Goal: Task Accomplishment & Management: Manage account settings

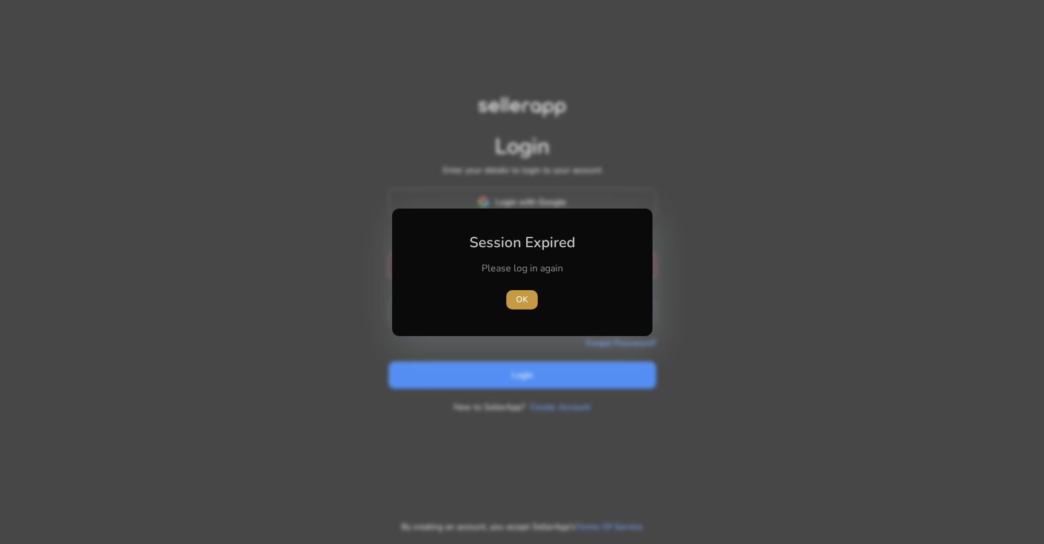
click at [512, 293] on span "button" at bounding box center [521, 299] width 31 height 29
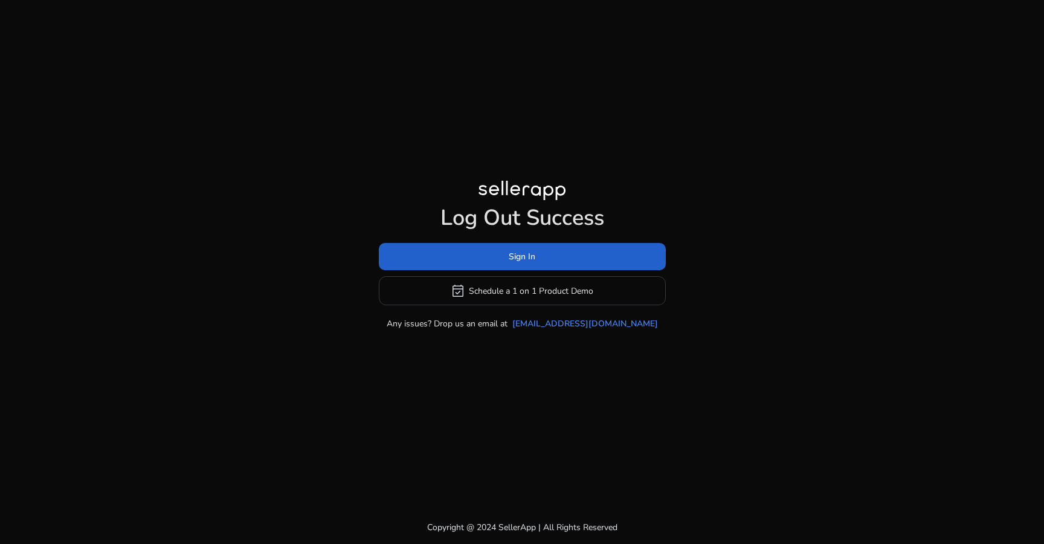
click at [512, 263] on span at bounding box center [522, 256] width 287 height 29
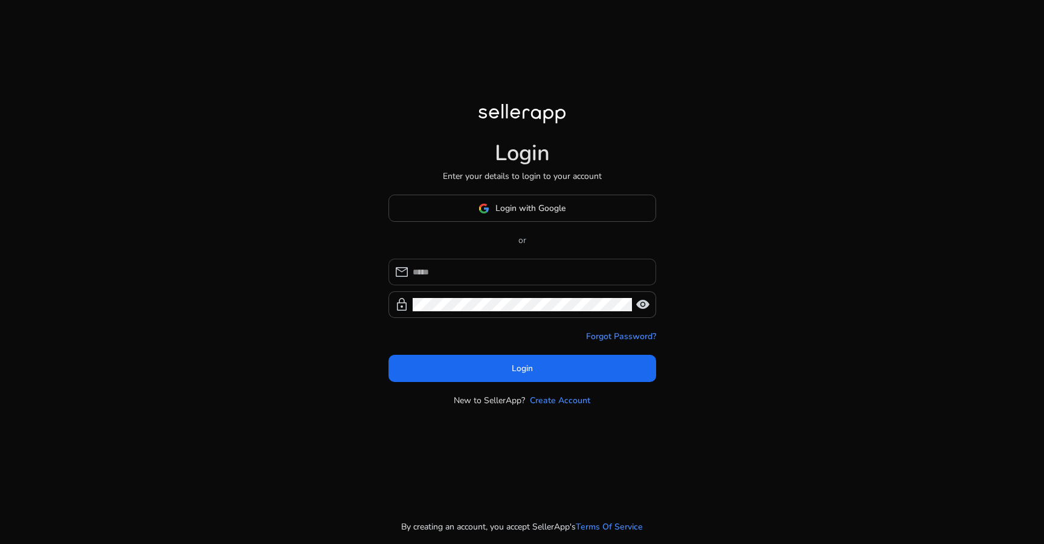
click at [469, 274] on input at bounding box center [530, 271] width 234 height 13
click at [476, 274] on input at bounding box center [530, 271] width 234 height 13
type input "**********"
click button "Login" at bounding box center [523, 368] width 268 height 27
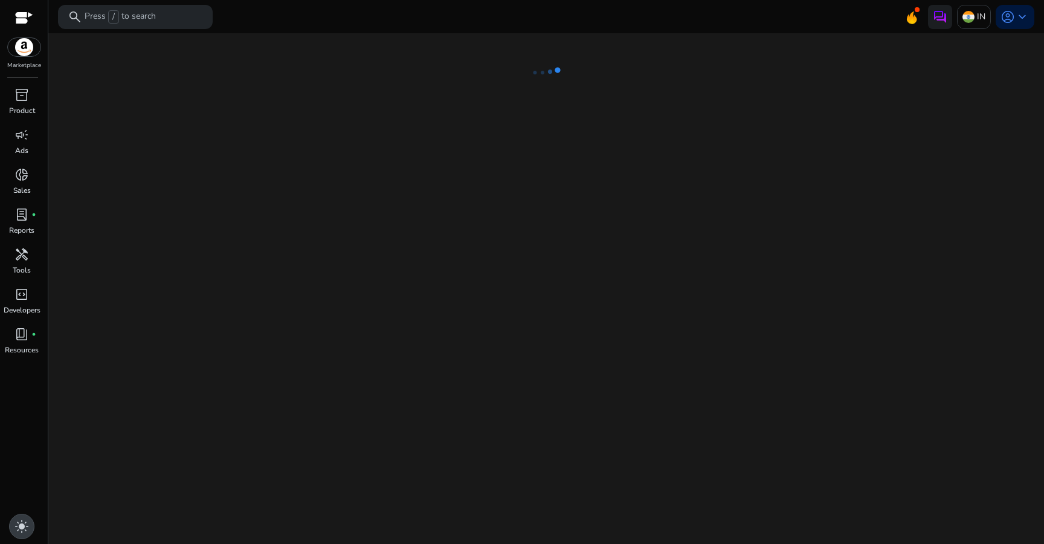
click at [18, 526] on span "light_mode" at bounding box center [22, 526] width 15 height 15
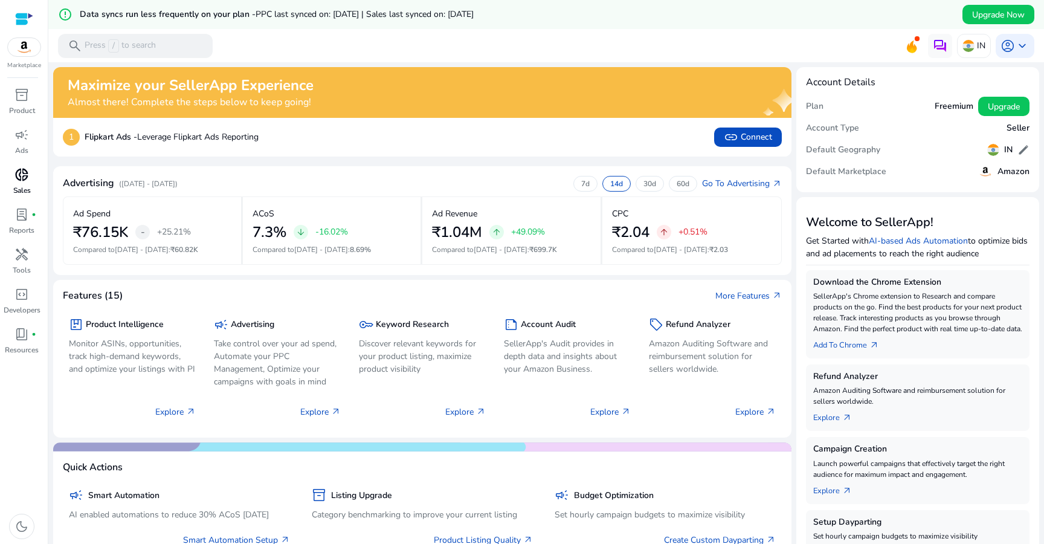
click at [22, 173] on span "donut_small" at bounding box center [22, 174] width 15 height 15
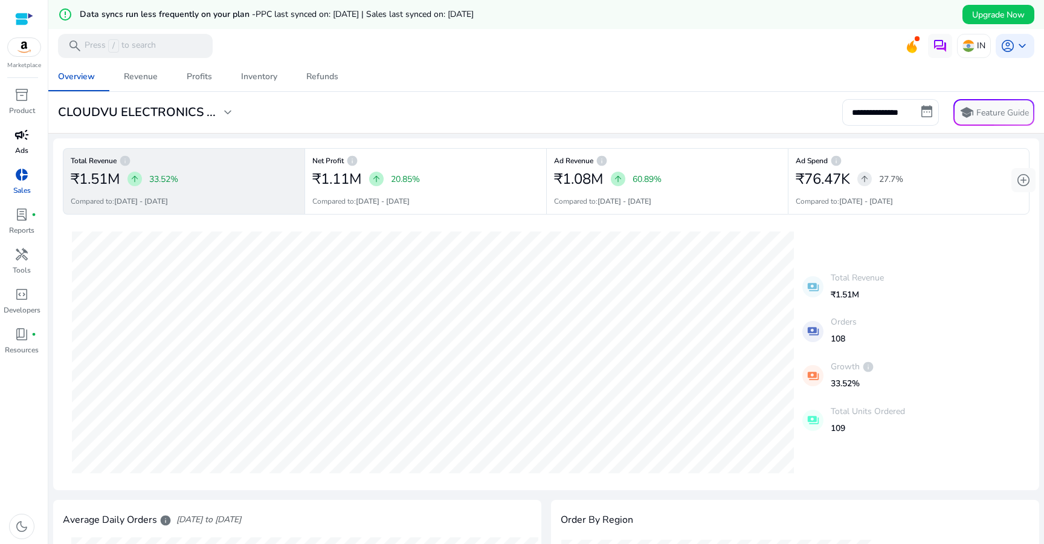
click at [24, 140] on span "campaign" at bounding box center [22, 135] width 15 height 15
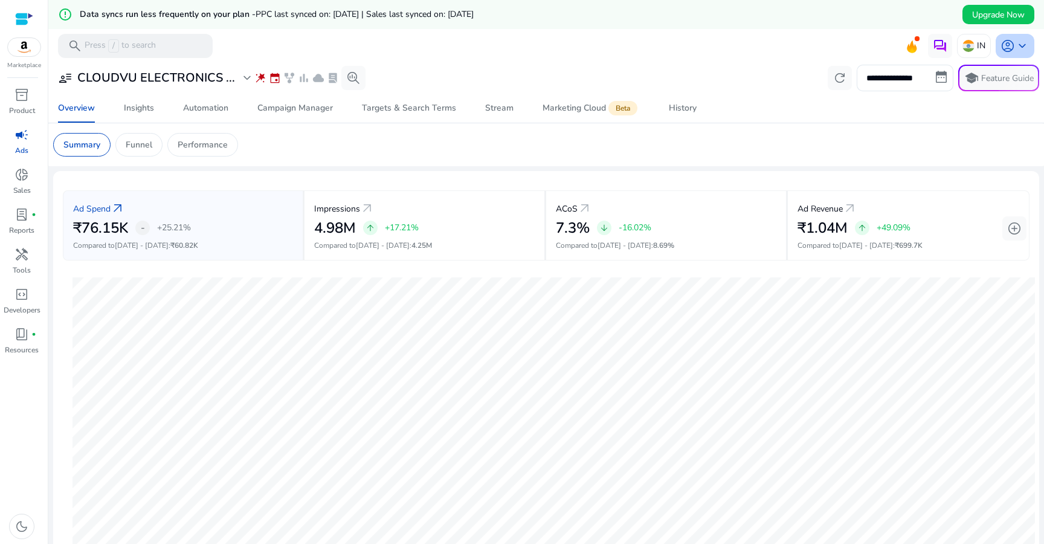
click at [1021, 51] on span "keyboard_arrow_down" at bounding box center [1022, 46] width 15 height 15
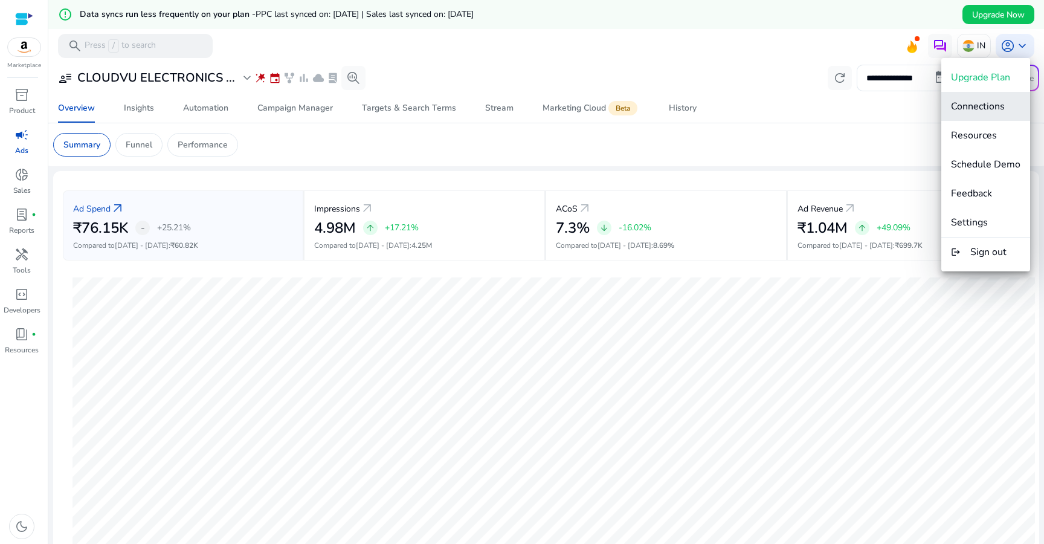
click at [992, 105] on span "Connections" at bounding box center [978, 106] width 54 height 13
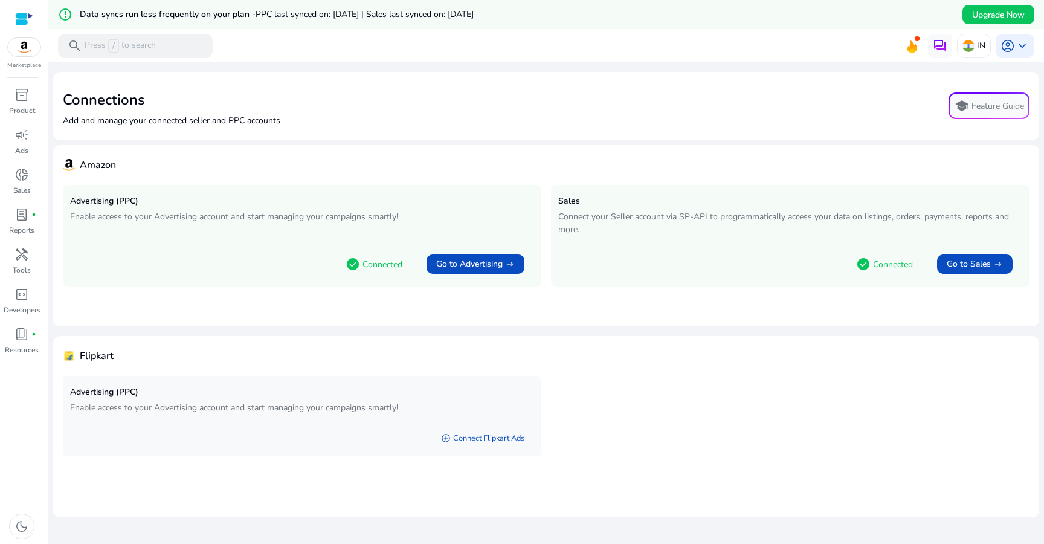
click at [373, 265] on p "Connected" at bounding box center [383, 264] width 40 height 13
click at [346, 265] on span "check_circle" at bounding box center [353, 264] width 15 height 15
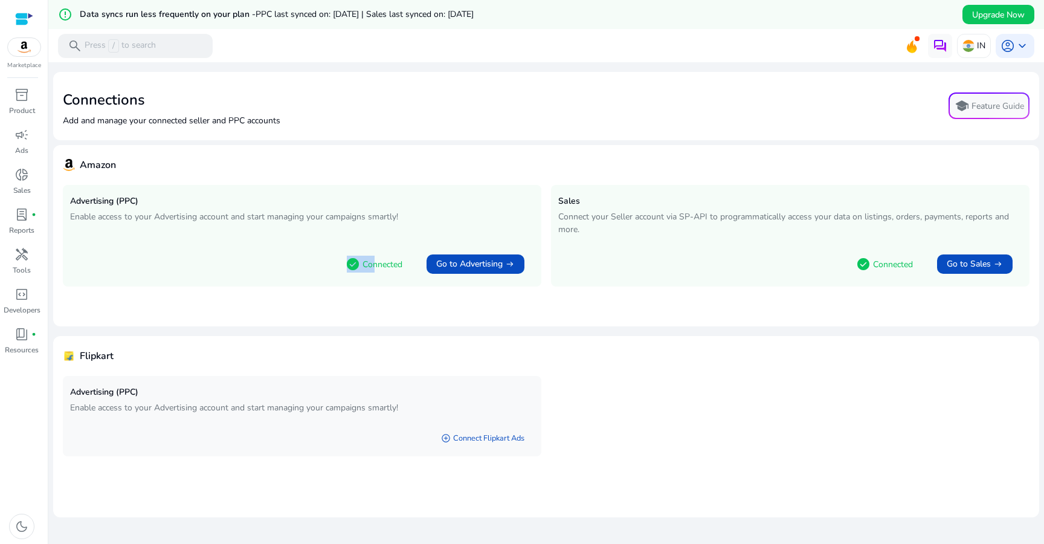
click at [346, 265] on span "check_circle" at bounding box center [353, 264] width 15 height 15
click at [1014, 54] on div "account_circle keyboard_arrow_down" at bounding box center [1015, 46] width 39 height 24
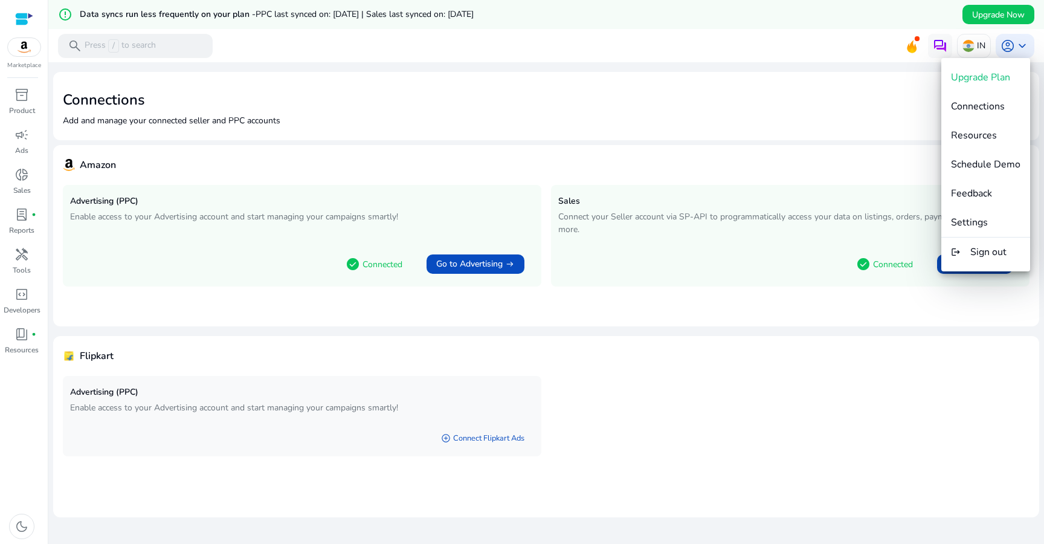
click at [971, 47] on div at bounding box center [522, 272] width 1044 height 544
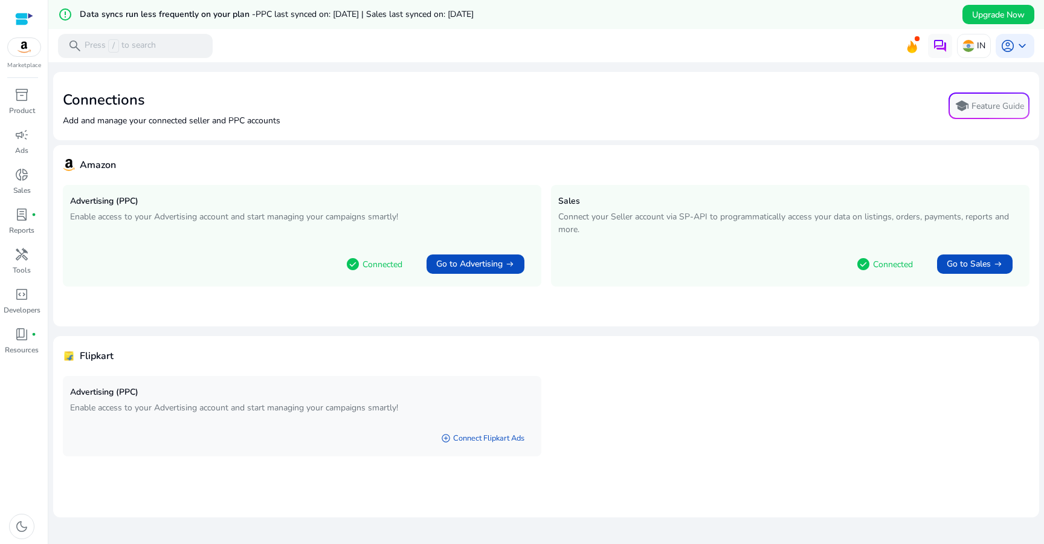
click at [971, 47] on div "IN" at bounding box center [974, 46] width 34 height 24
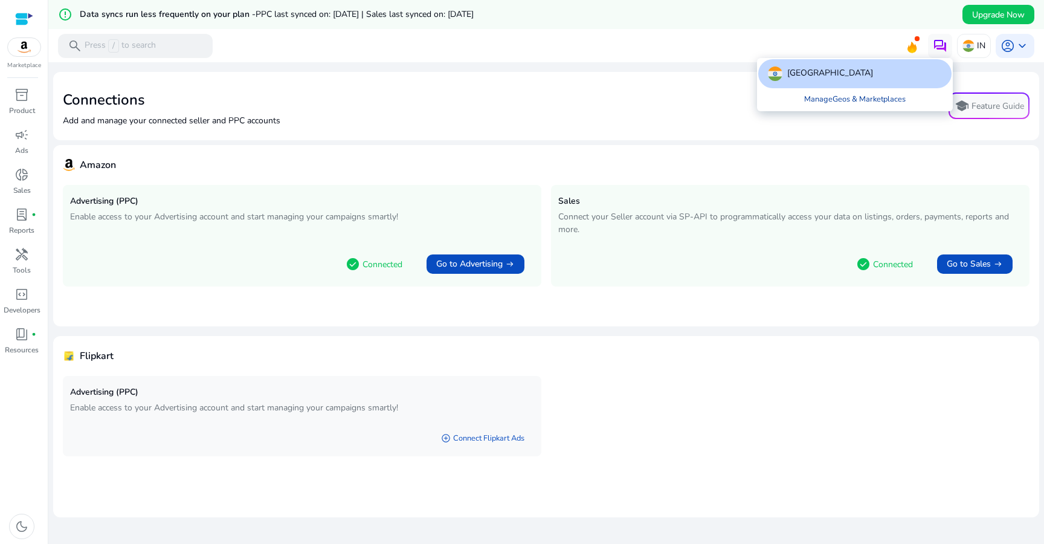
click at [895, 100] on link "Manage Geos & Marketplaces" at bounding box center [855, 99] width 121 height 22
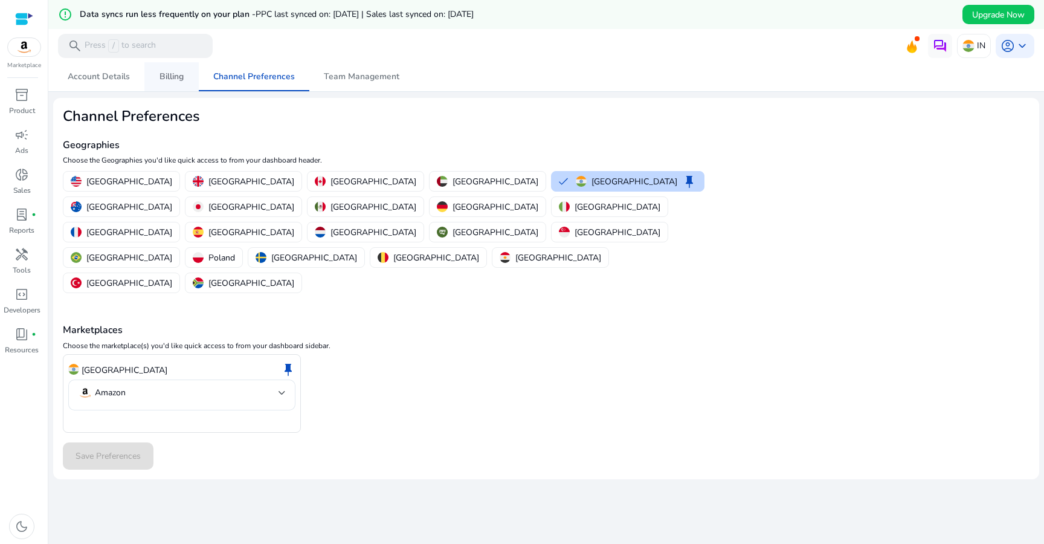
click at [160, 75] on span "Billing" at bounding box center [172, 77] width 24 height 8
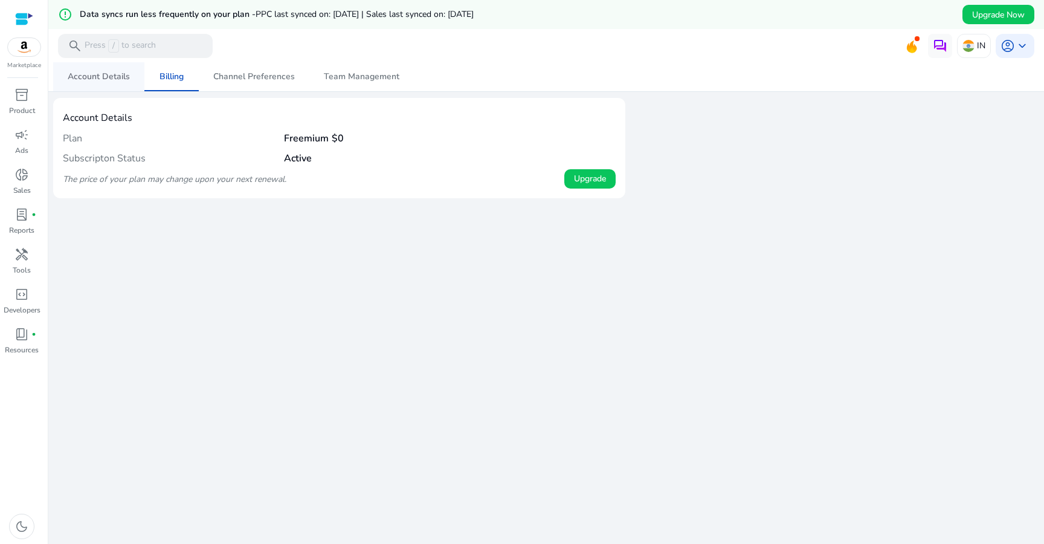
click at [112, 76] on span "Account Details" at bounding box center [99, 77] width 62 height 8
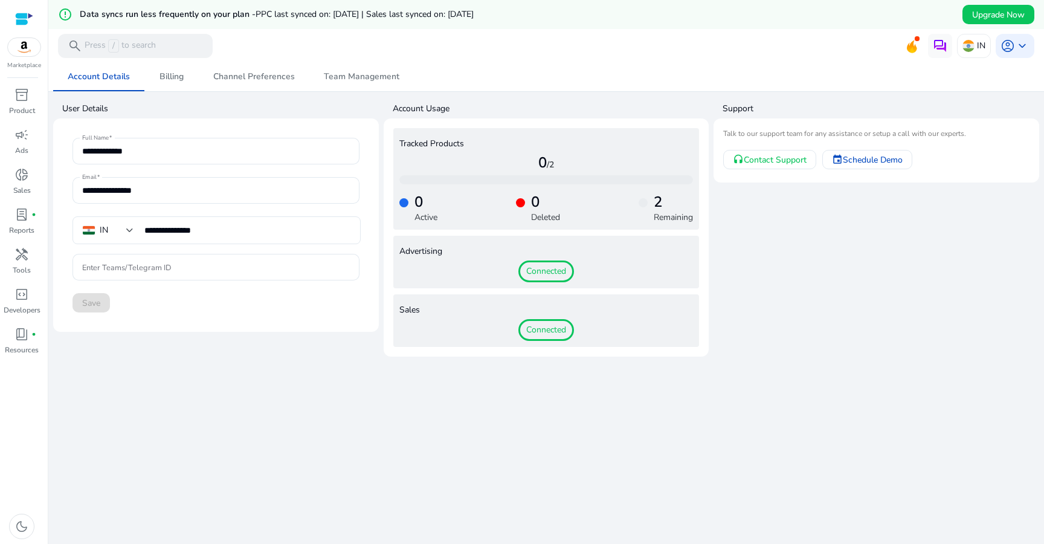
click at [560, 272] on span "Connected" at bounding box center [547, 271] width 56 height 22
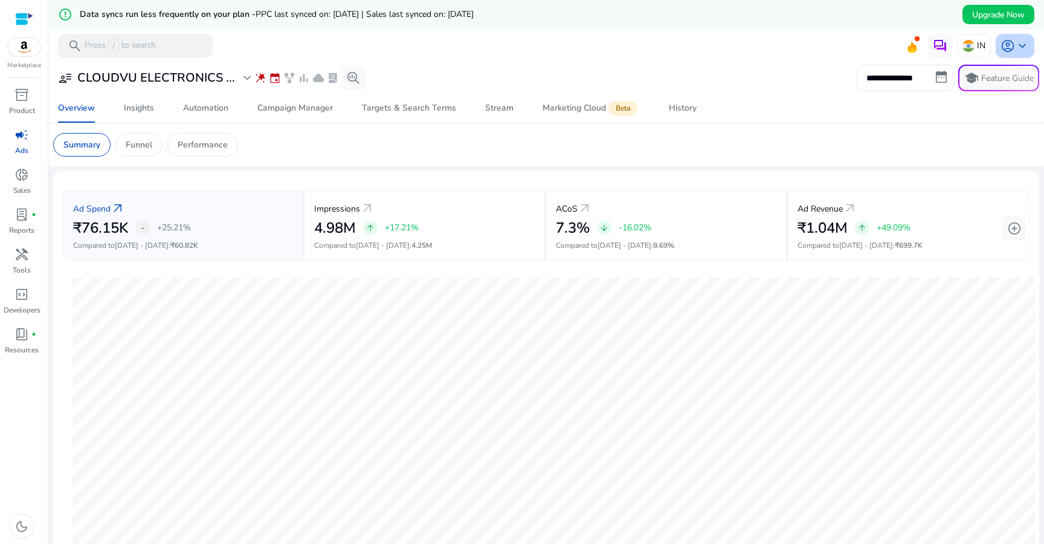
click at [1009, 45] on span "account_circle" at bounding box center [1008, 46] width 15 height 15
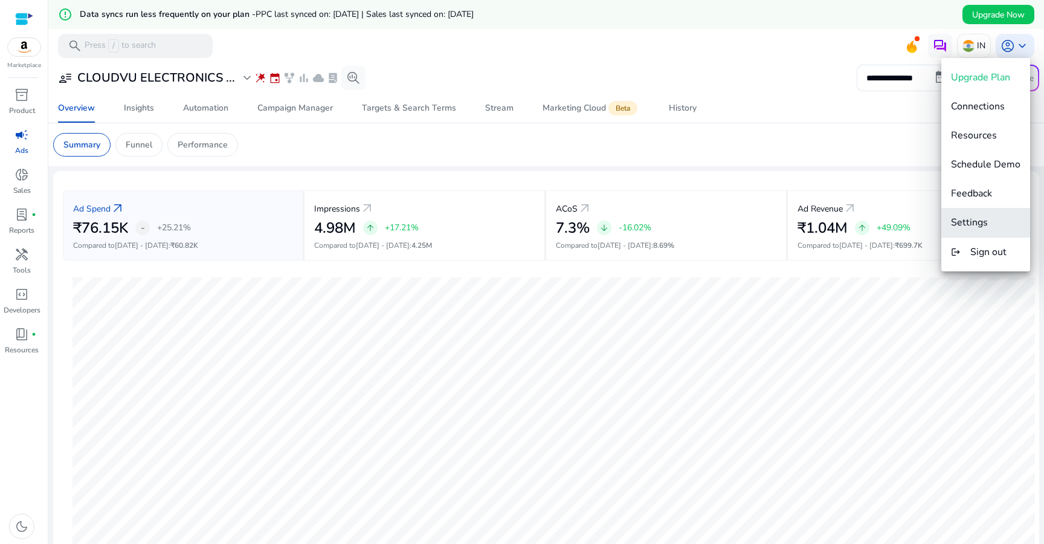
click at [977, 225] on span "Settings" at bounding box center [969, 222] width 37 height 13
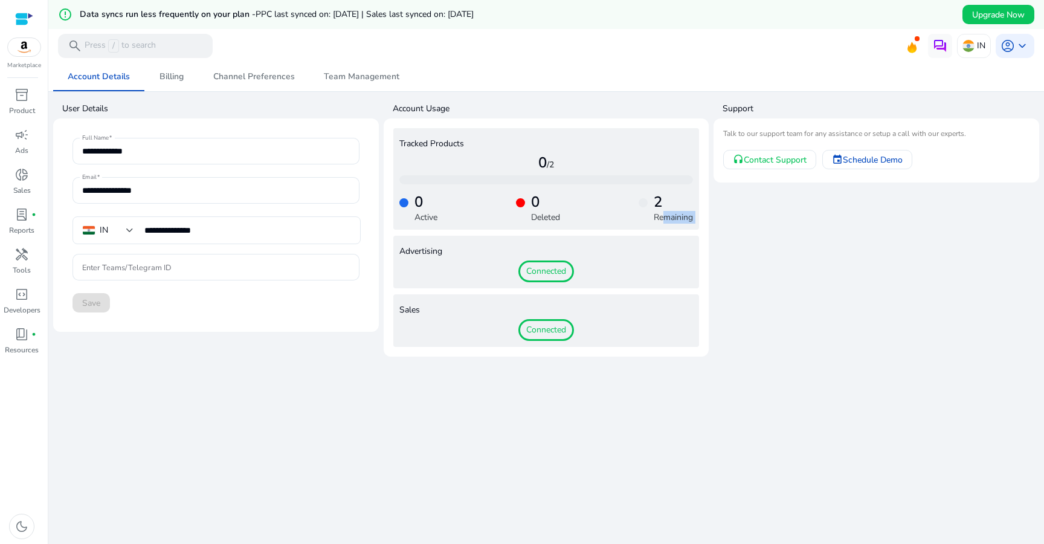
drag, startPoint x: 654, startPoint y: 212, endPoint x: 703, endPoint y: 238, distance: 55.4
click at [703, 238] on mat-card "Tracked Products 0 /2 0 Active 0 Deleted 2 Remaining Advertising Connected Sale…" at bounding box center [547, 237] width 326 height 238
click at [695, 224] on div at bounding box center [695, 224] width 0 height 0
click at [856, 196] on app-user-support "Support Talk to our support team for any assistance or setup a call with our ex…" at bounding box center [877, 227] width 326 height 259
click at [788, 154] on span "Contact Support" at bounding box center [775, 160] width 63 height 13
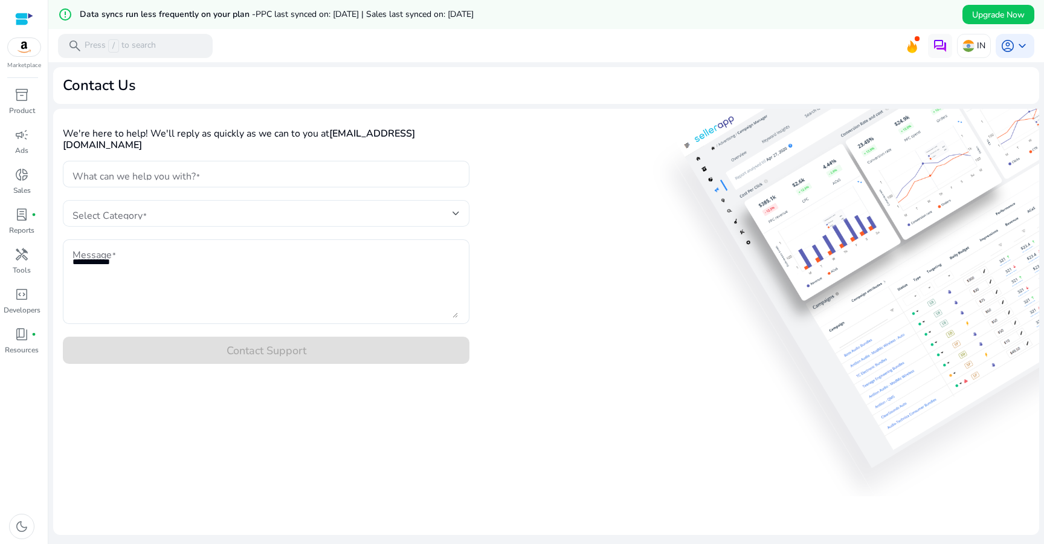
click at [460, 200] on div "Select Category" at bounding box center [266, 213] width 407 height 27
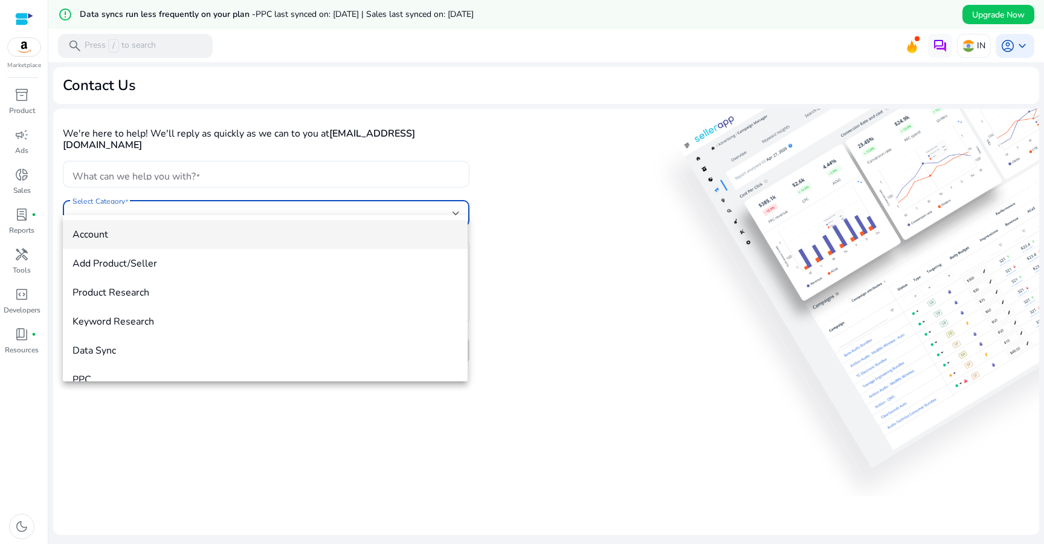
click at [152, 245] on mat-option "Account" at bounding box center [265, 234] width 405 height 29
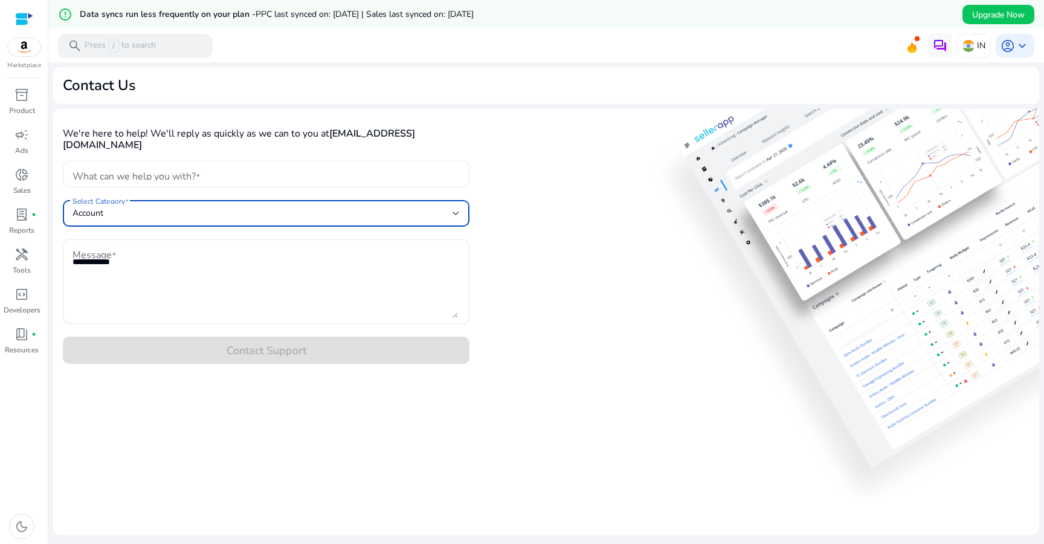
click at [152, 245] on textarea "Message" at bounding box center [266, 281] width 386 height 73
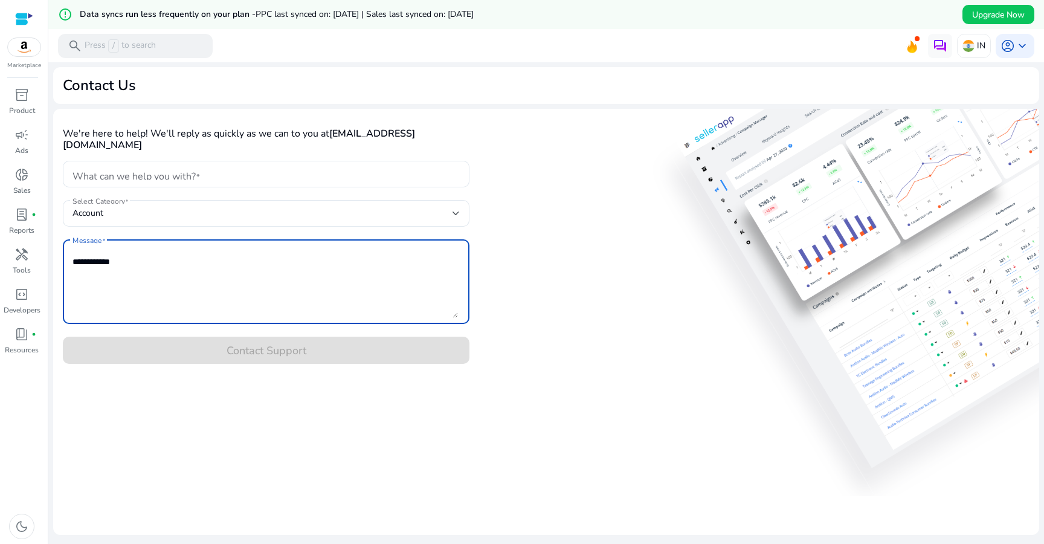
click at [152, 245] on textarea "Message" at bounding box center [266, 281] width 386 height 73
click at [140, 167] on input "What can we help you with?" at bounding box center [266, 173] width 387 height 13
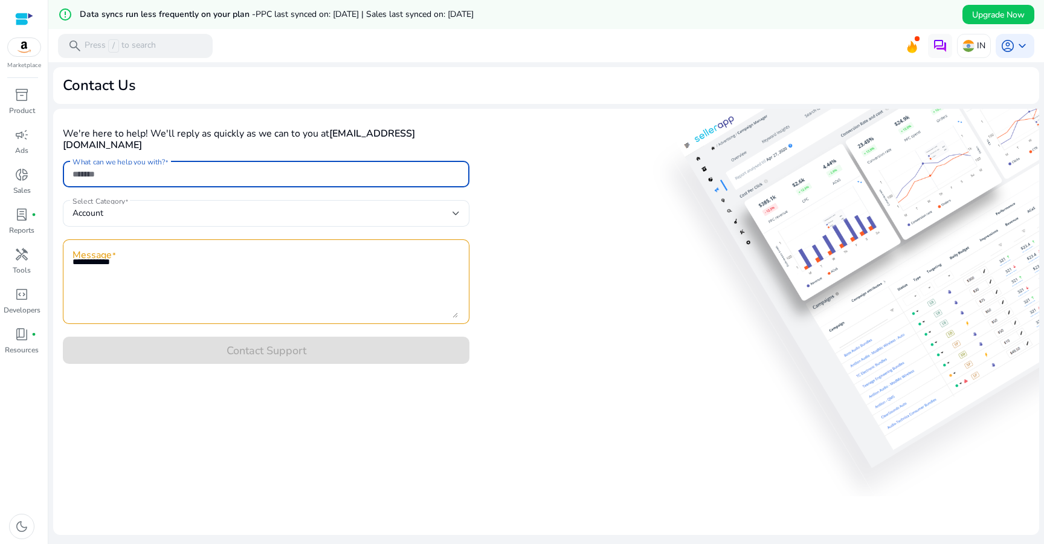
click at [140, 167] on input "What can we help you with?" at bounding box center [266, 173] width 387 height 13
click at [37, 254] on div "handyman" at bounding box center [22, 254] width 34 height 19
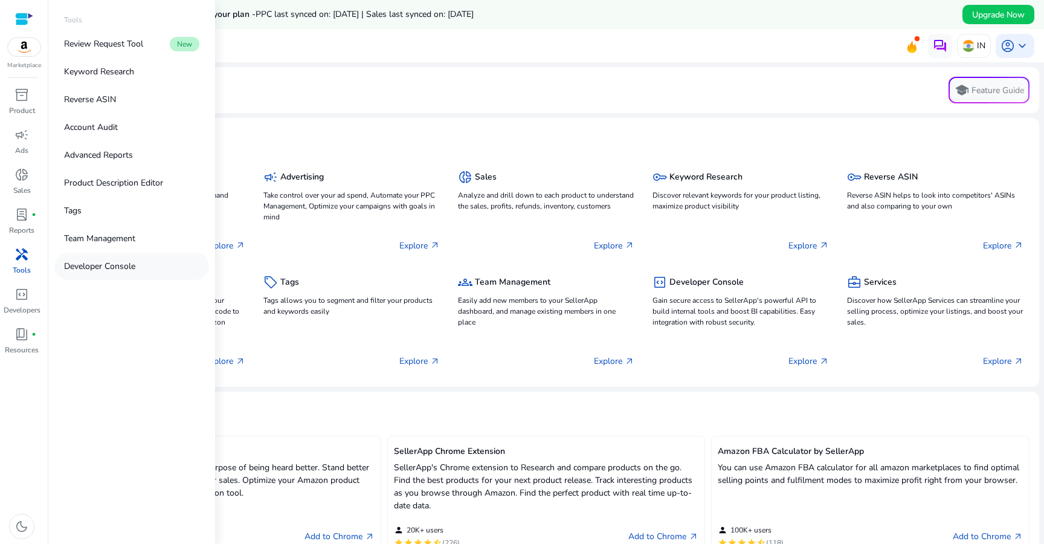
click at [75, 270] on p "Developer Console" at bounding box center [99, 266] width 71 height 13
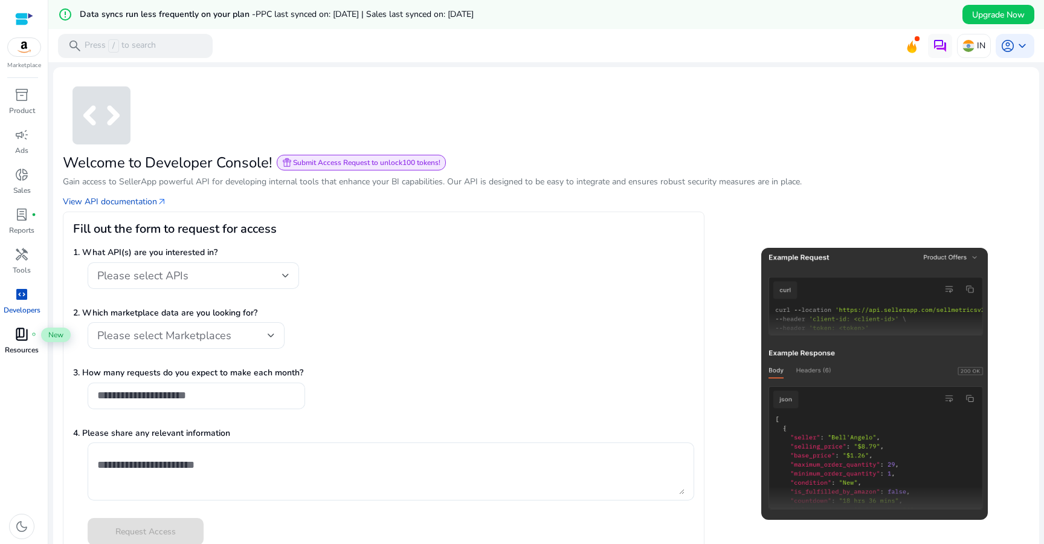
click at [24, 329] on span "book_4" at bounding box center [22, 334] width 15 height 15
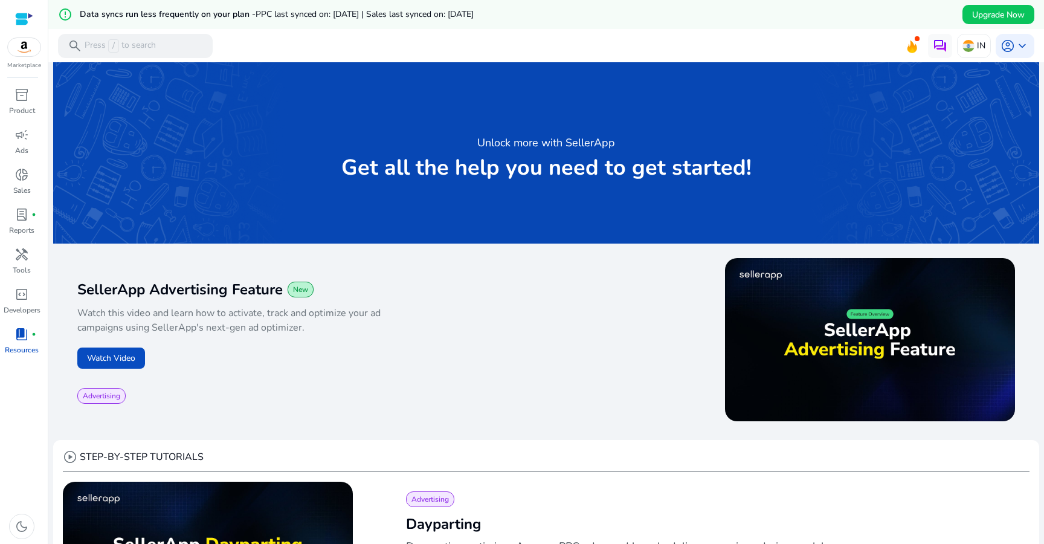
click at [30, 17] on div at bounding box center [24, 19] width 18 height 14
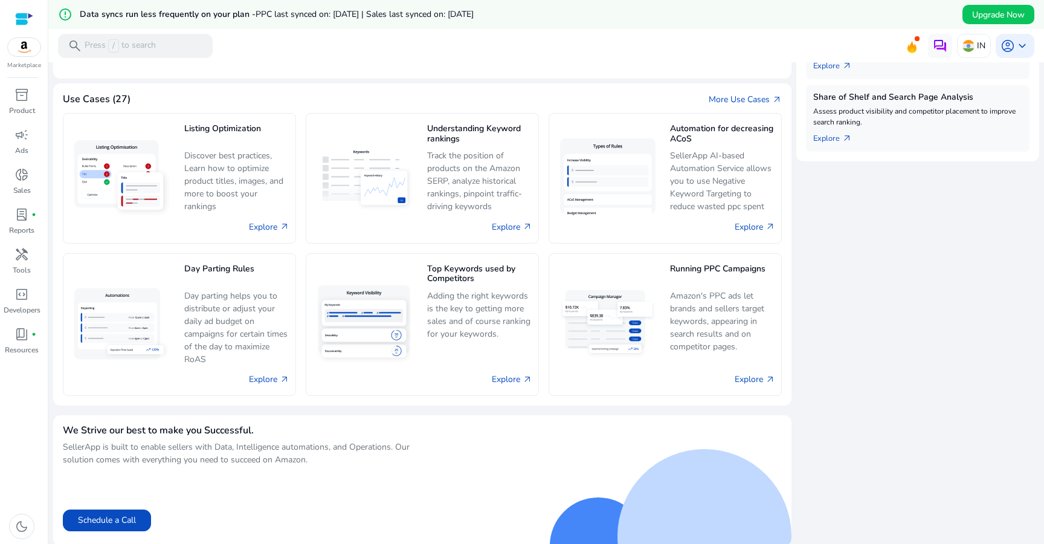
scroll to position [488, 0]
click at [26, 102] on span "inventory_2" at bounding box center [22, 95] width 15 height 15
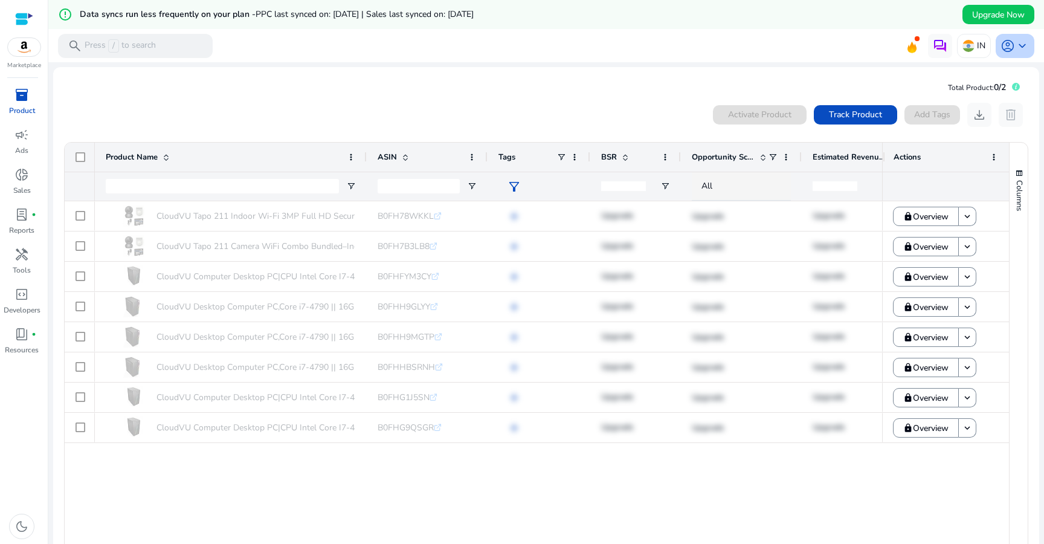
click at [1021, 47] on span "keyboard_arrow_down" at bounding box center [1022, 46] width 15 height 15
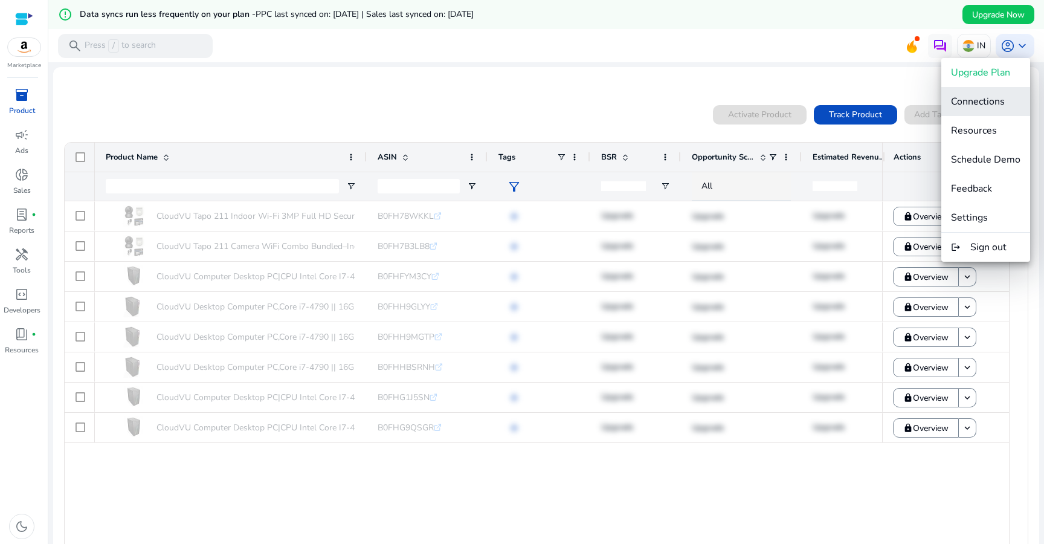
click at [981, 103] on span "Connections" at bounding box center [978, 101] width 54 height 13
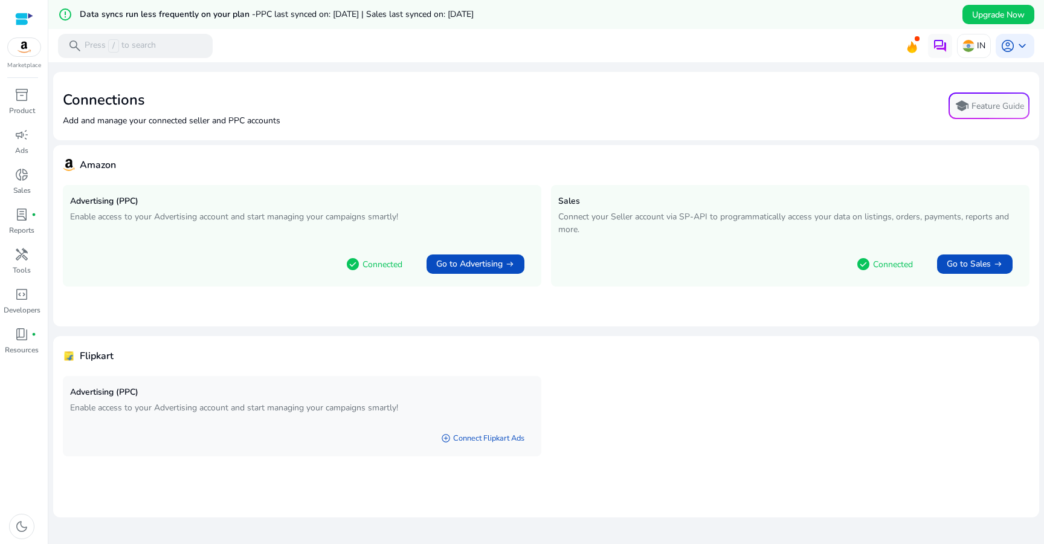
click at [312, 274] on div "check_circle Connected Go to Advertising arrow_right_alt" at bounding box center [302, 261] width 464 height 35
click at [368, 269] on p "Connected" at bounding box center [383, 264] width 40 height 13
click at [303, 236] on div "Advertising (PPC) Enable access to your Advertising account and start managing …" at bounding box center [302, 236] width 479 height 102
click at [1011, 54] on div "account_circle keyboard_arrow_down" at bounding box center [1015, 46] width 39 height 24
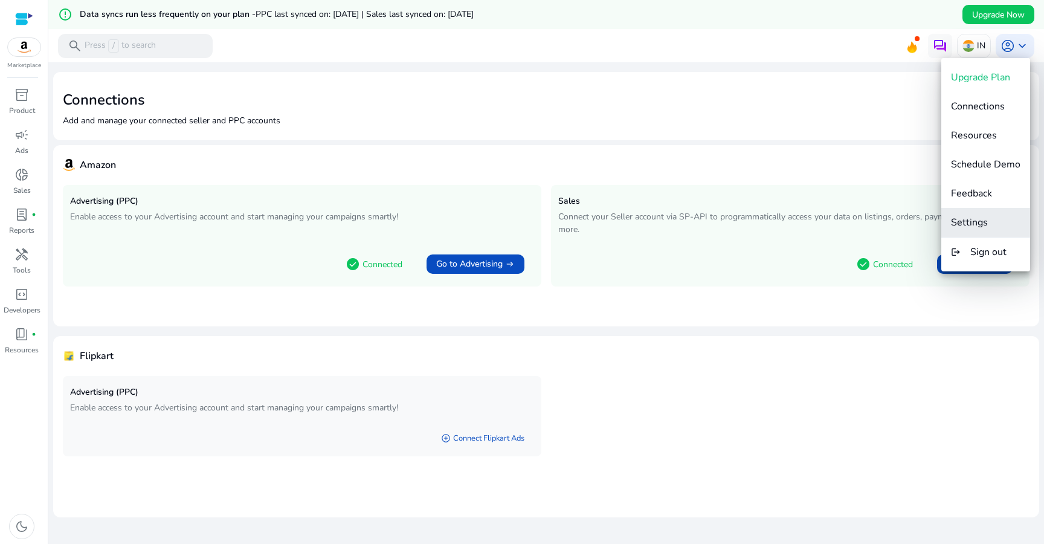
click at [974, 211] on button "Settings" at bounding box center [986, 222] width 89 height 29
